Goal: Check status: Check status

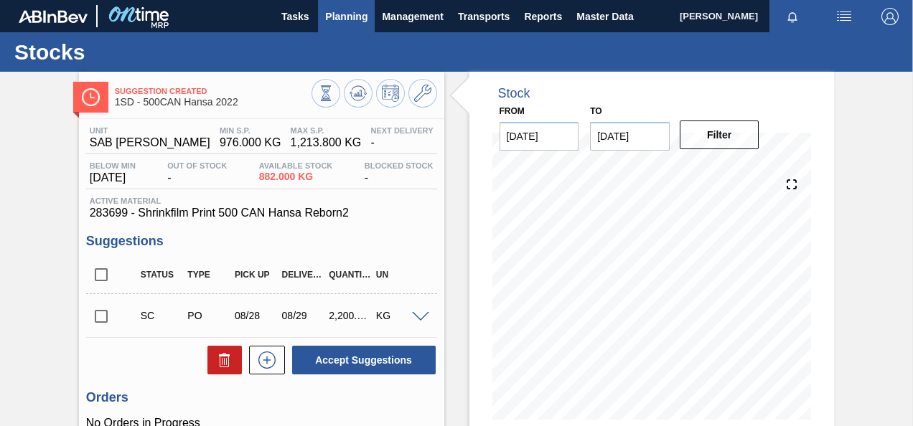
click at [344, 12] on span "Planning" at bounding box center [346, 16] width 42 height 17
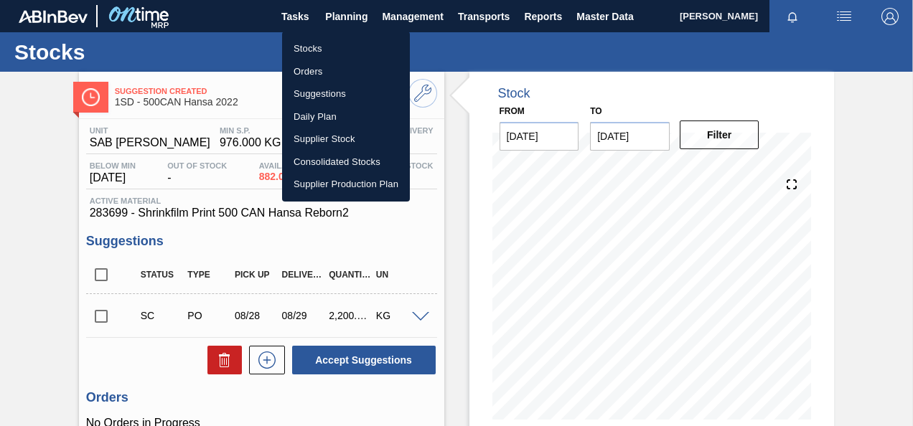
drag, startPoint x: 304, startPoint y: 70, endPoint x: 450, endPoint y: 75, distance: 146.5
click at [304, 70] on li "Orders" at bounding box center [346, 71] width 128 height 23
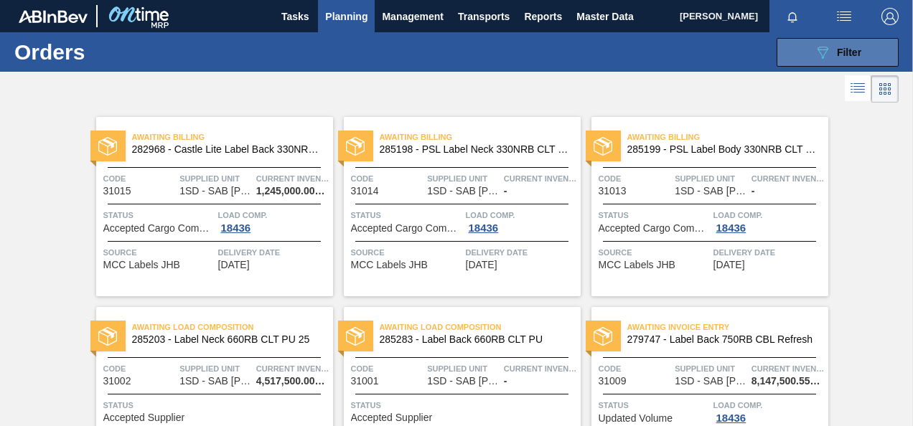
click at [820, 48] on icon "089F7B8B-B2A5-4AFE-B5C0-19BA573D28AC" at bounding box center [822, 52] width 17 height 17
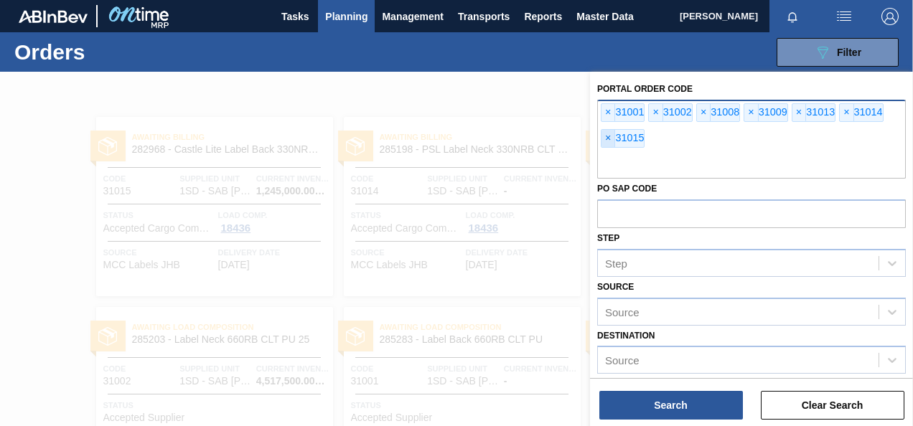
click at [607, 137] on span "×" at bounding box center [608, 138] width 14 height 17
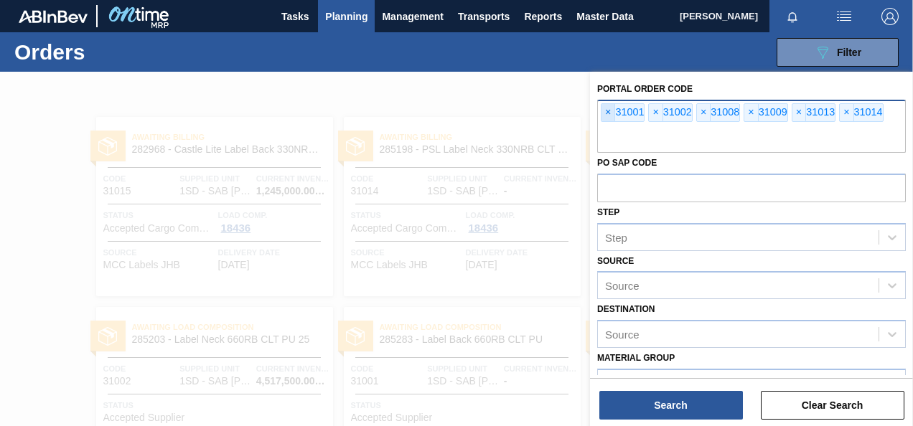
click at [607, 113] on span "×" at bounding box center [608, 112] width 14 height 17
click at [608, 113] on span "×" at bounding box center [608, 112] width 14 height 17
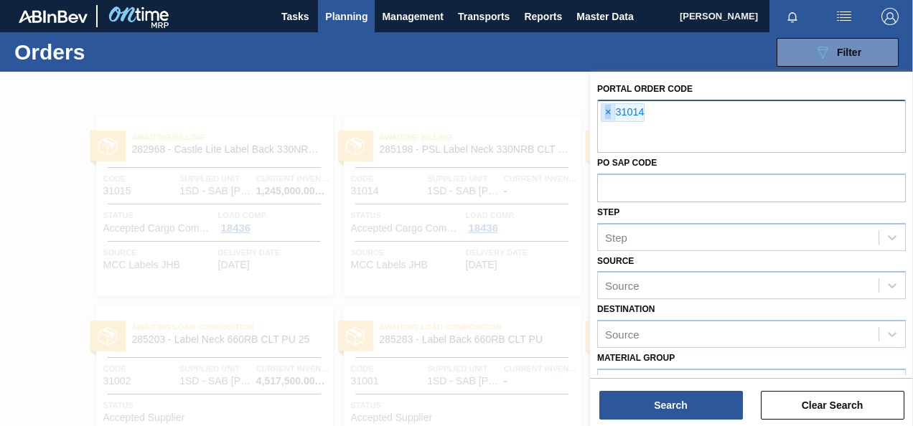
click at [608, 113] on span "×" at bounding box center [608, 112] width 14 height 17
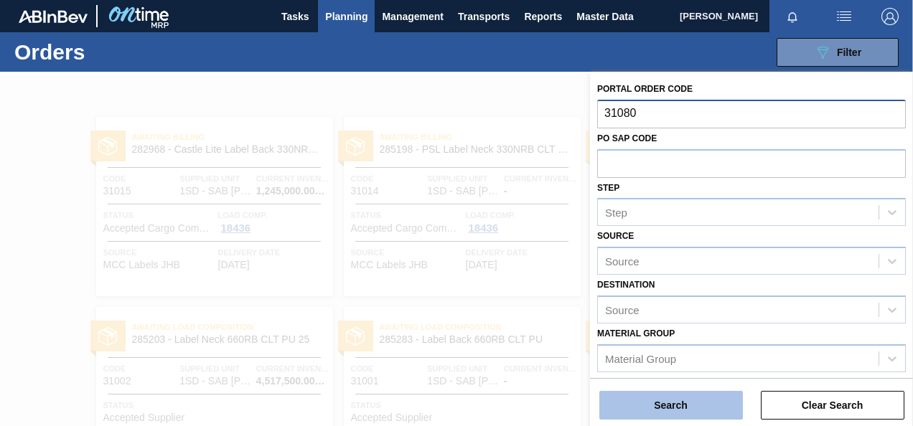
type input "31080"
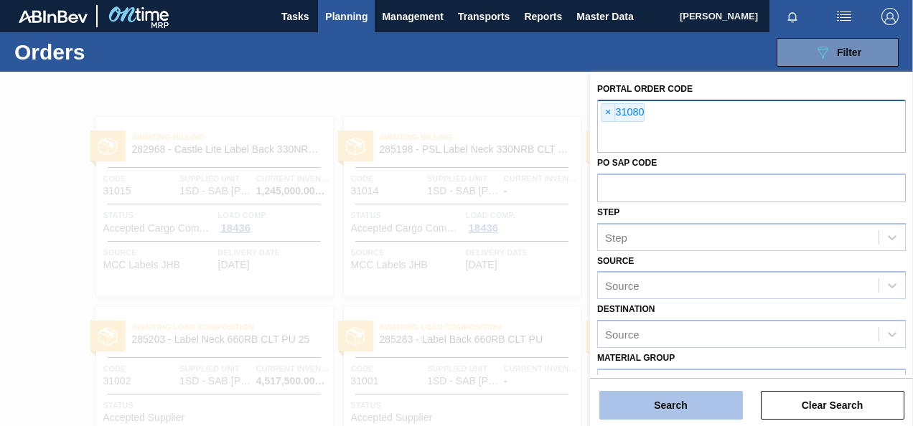
click at [680, 405] on button "Search" at bounding box center [671, 405] width 144 height 29
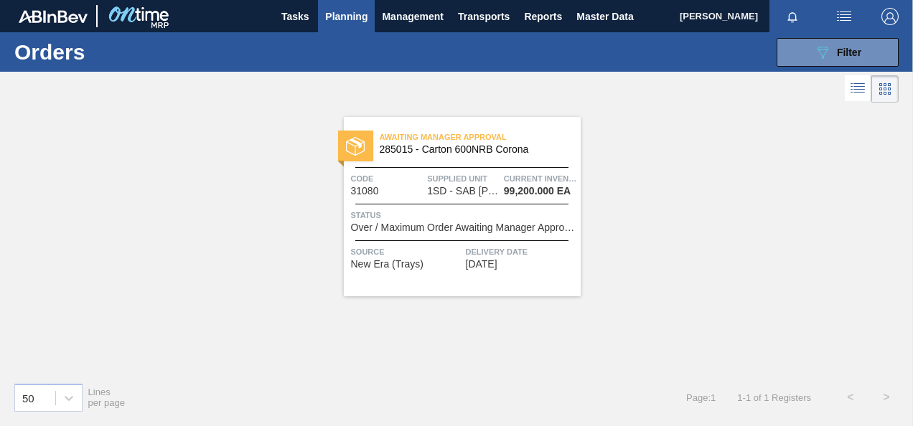
click at [499, 195] on div "Supplied Unit 1SD - SAB Rosslyn Brewery" at bounding box center [463, 184] width 73 height 25
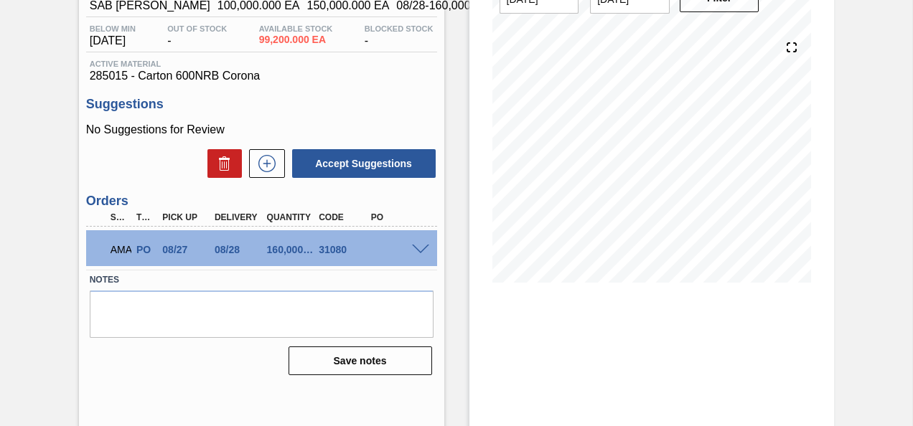
scroll to position [144, 0]
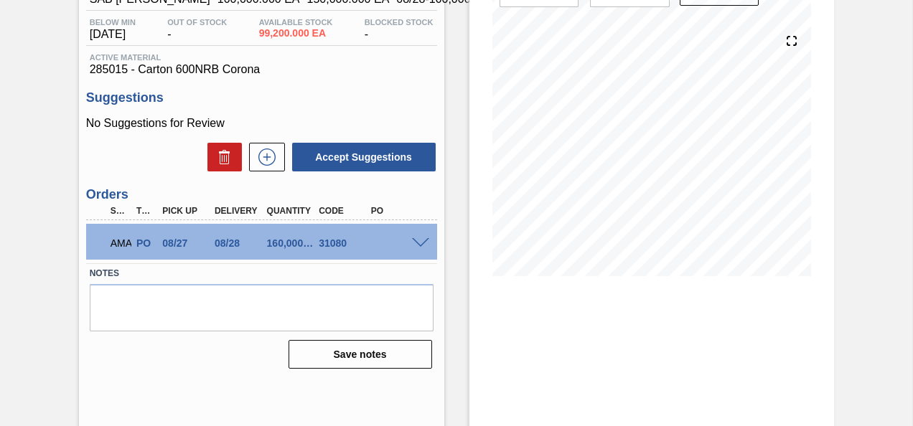
click at [417, 244] on span at bounding box center [420, 243] width 17 height 11
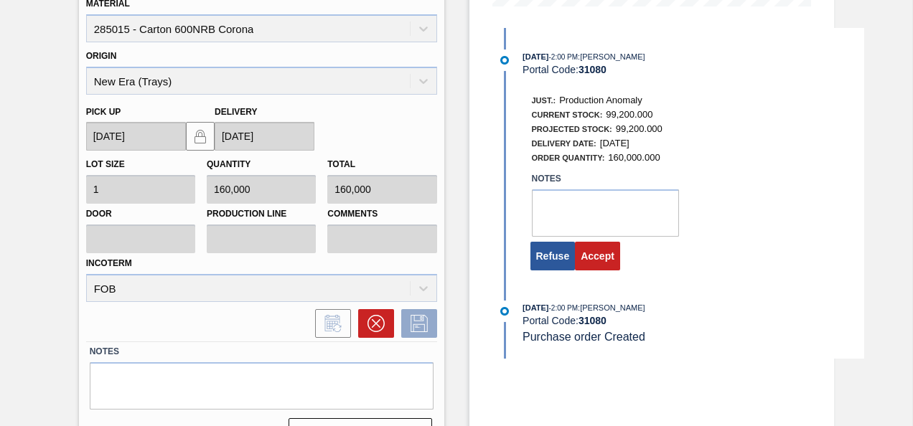
scroll to position [431, 0]
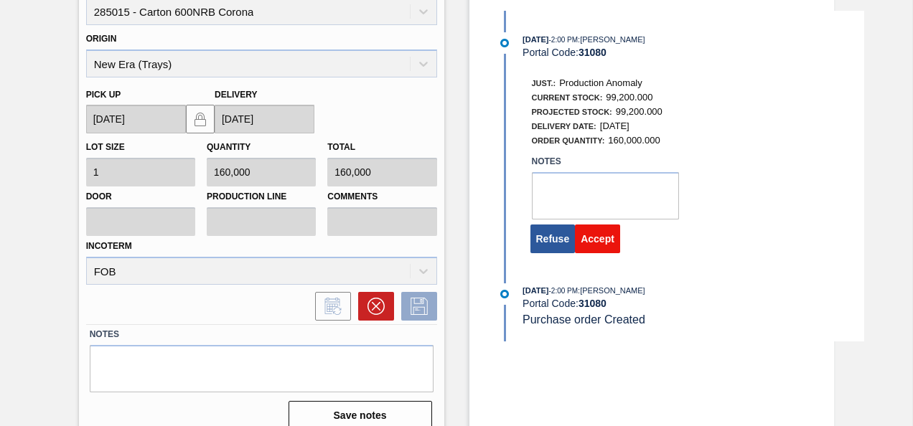
click at [600, 238] on button "Accept" at bounding box center [597, 239] width 45 height 29
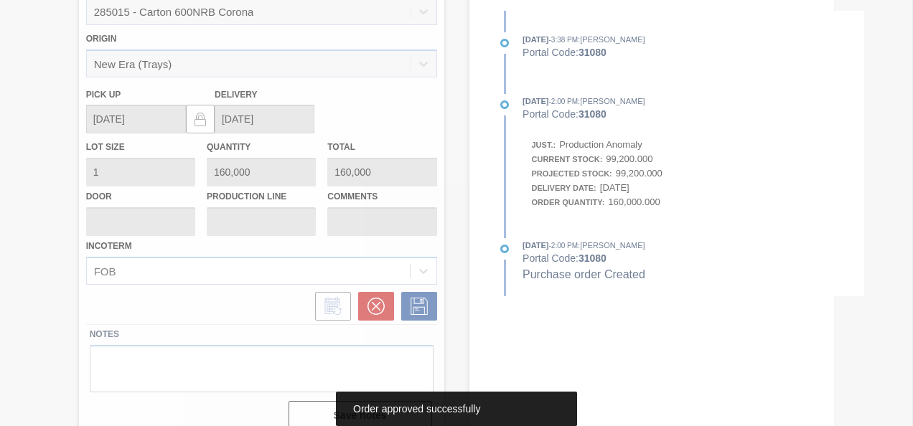
scroll to position [191, 0]
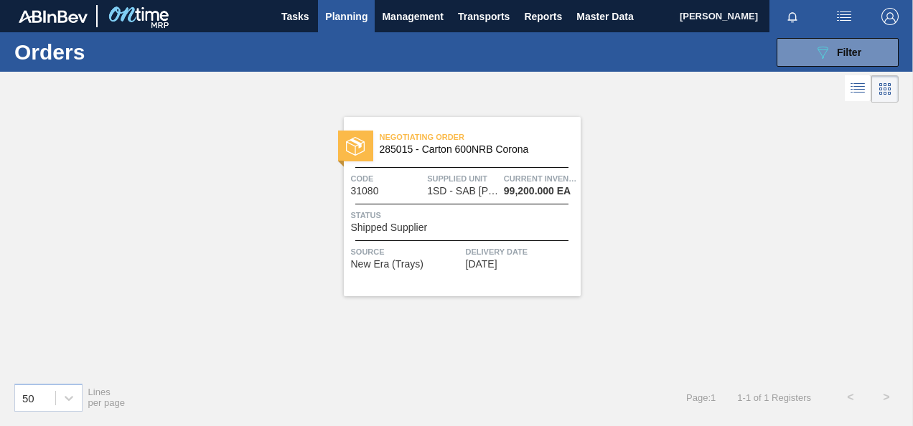
click at [471, 182] on span "Supplied Unit" at bounding box center [463, 179] width 73 height 14
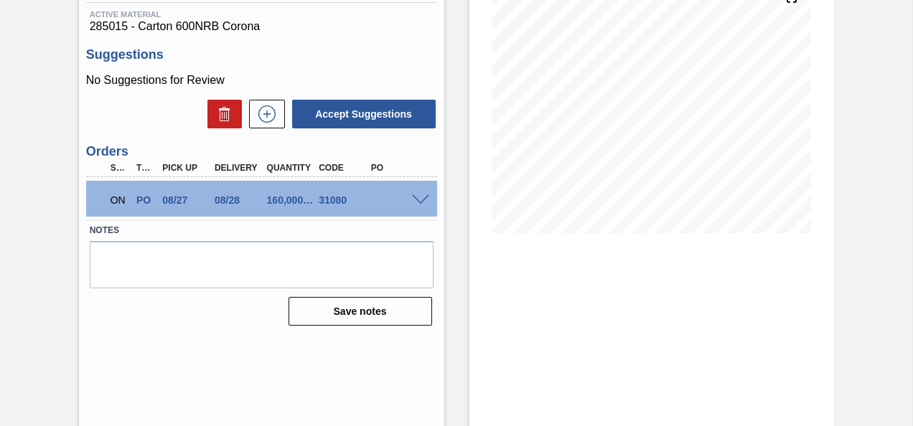
scroll to position [191, 0]
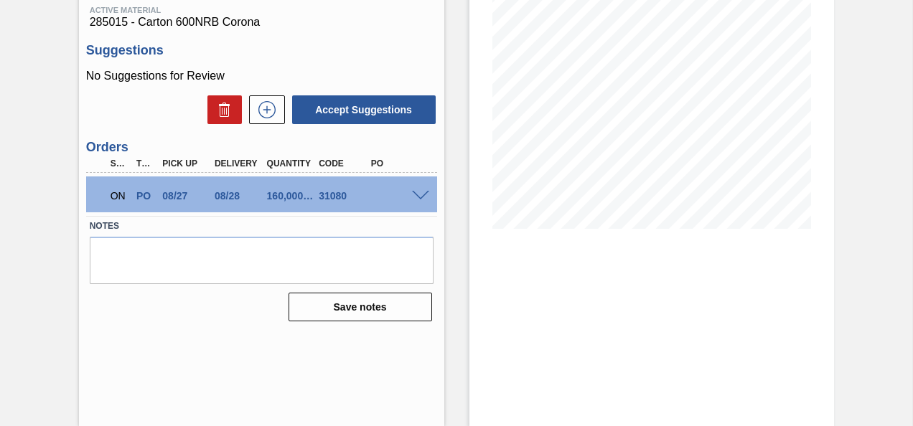
click at [417, 197] on span at bounding box center [420, 196] width 17 height 11
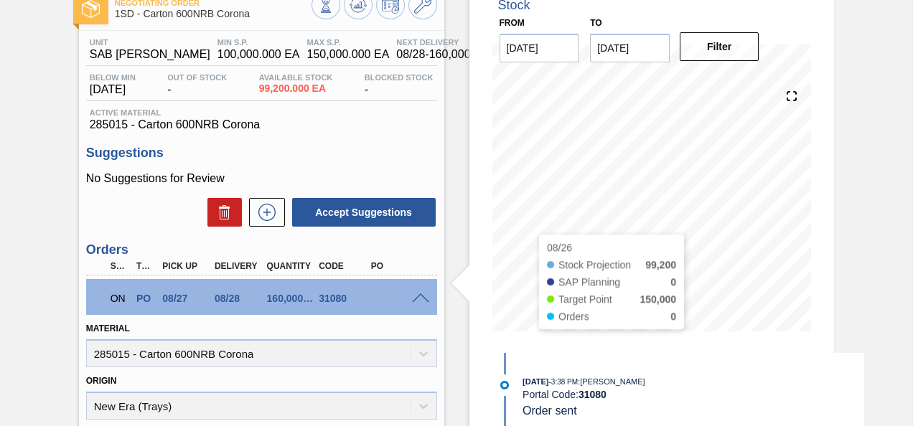
scroll to position [0, 0]
